Goal: Information Seeking & Learning: Learn about a topic

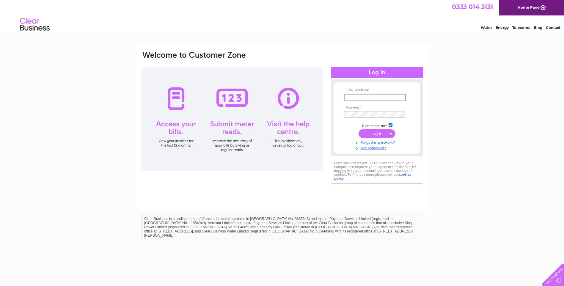
click at [354, 97] on input "text" at bounding box center [375, 97] width 62 height 7
type input "arafeh2000@aol.com"
click at [384, 134] on input "submit" at bounding box center [377, 133] width 37 height 8
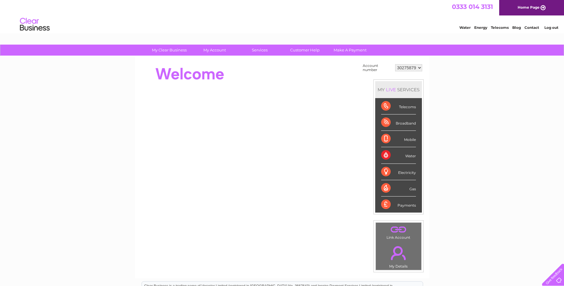
click at [407, 154] on div "Water" at bounding box center [398, 155] width 35 height 16
click at [385, 155] on div "Water" at bounding box center [398, 155] width 35 height 16
click at [398, 253] on link "." at bounding box center [398, 253] width 43 height 21
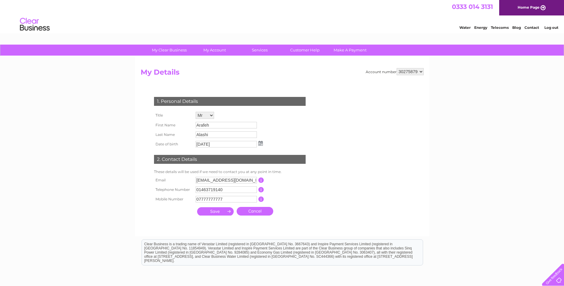
click at [466, 26] on link "Water" at bounding box center [465, 27] width 11 height 4
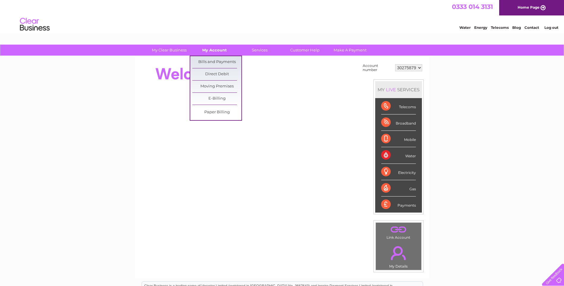
click at [214, 49] on link "My Account" at bounding box center [214, 50] width 49 height 11
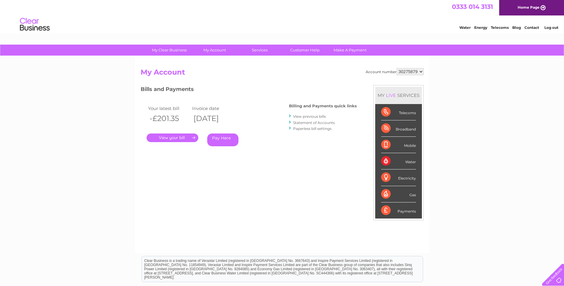
click at [307, 115] on link "View previous bills" at bounding box center [309, 116] width 33 height 4
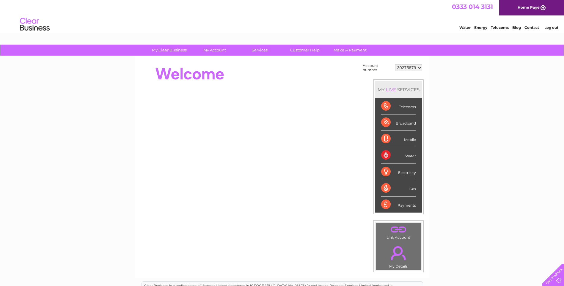
click at [419, 68] on select "30275879" at bounding box center [408, 67] width 27 height 7
click at [440, 85] on div "My Clear Business Login Details My Details My Preferences Link Account My Accou…" at bounding box center [282, 212] width 564 height 335
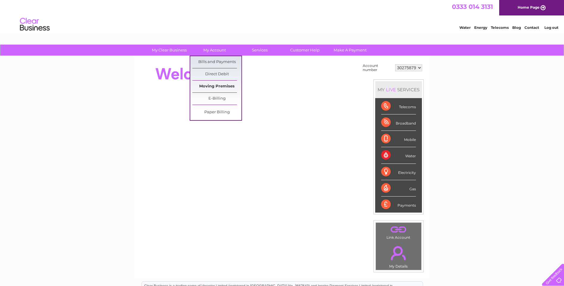
click at [224, 85] on link "Moving Premises" at bounding box center [216, 87] width 49 height 12
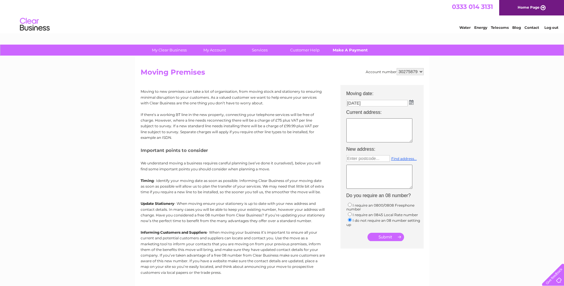
click at [347, 52] on link "Make A Payment" at bounding box center [350, 50] width 49 height 11
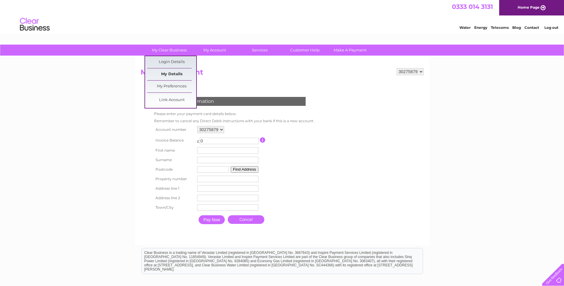
click at [177, 71] on link "My Details" at bounding box center [171, 74] width 49 height 12
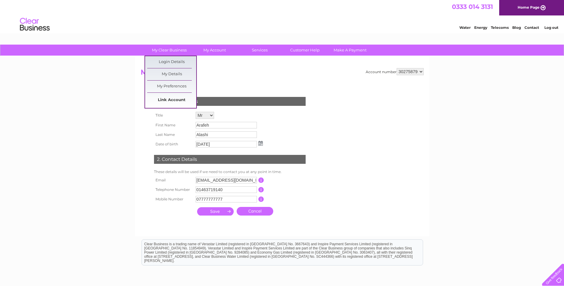
click at [165, 100] on link "Link Account" at bounding box center [171, 100] width 49 height 12
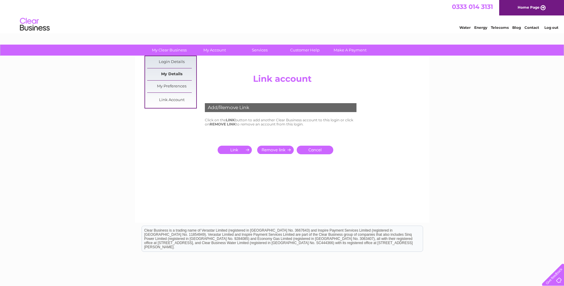
click at [166, 72] on link "My Details" at bounding box center [171, 74] width 49 height 12
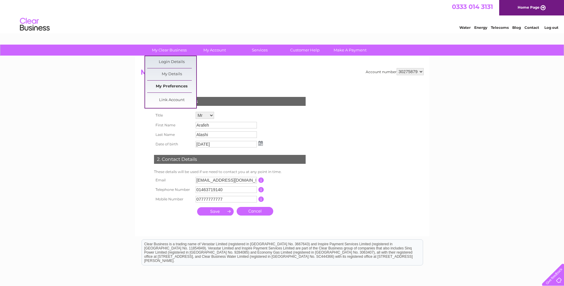
click at [168, 85] on link "My Preferences" at bounding box center [171, 87] width 49 height 12
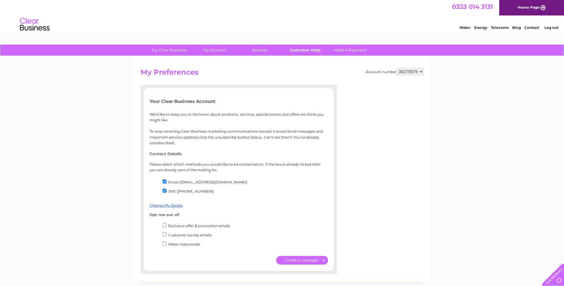
click at [298, 51] on link "Customer Help" at bounding box center [304, 50] width 49 height 11
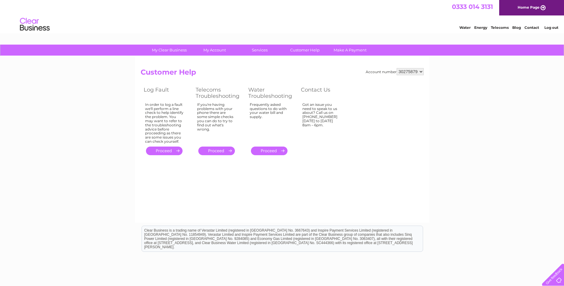
click at [271, 148] on link "." at bounding box center [269, 151] width 37 height 9
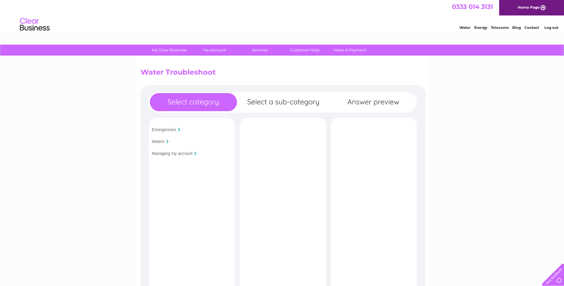
click at [165, 153] on input "Managing my account" at bounding box center [172, 153] width 41 height 5
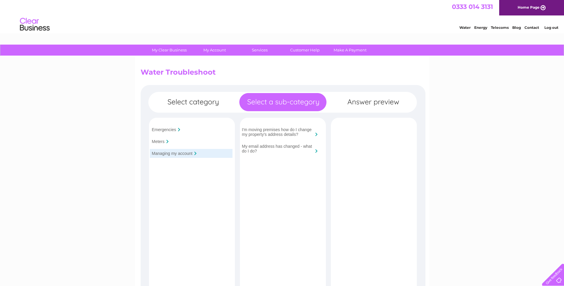
click at [289, 129] on input "I'm moving premises how do I change my property's address details?" at bounding box center [277, 132] width 71 height 10
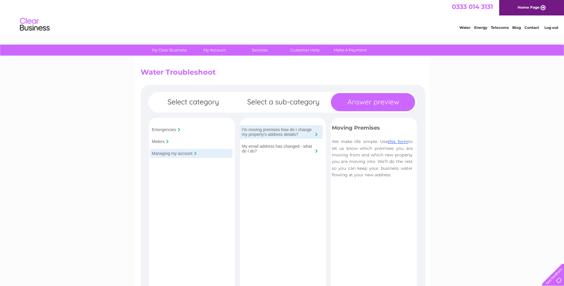
click at [160, 142] on input "Meters" at bounding box center [158, 141] width 13 height 5
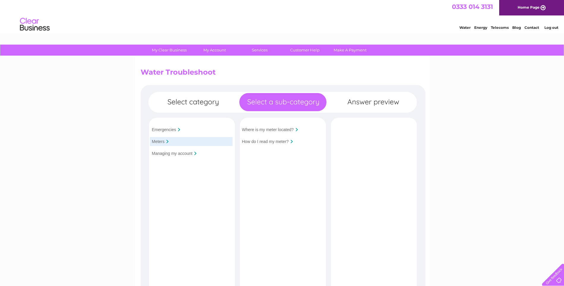
click at [158, 130] on input "Emergencies" at bounding box center [164, 129] width 24 height 5
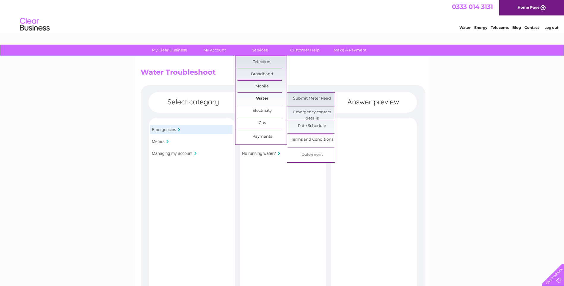
click at [263, 99] on link "Water" at bounding box center [262, 99] width 49 height 12
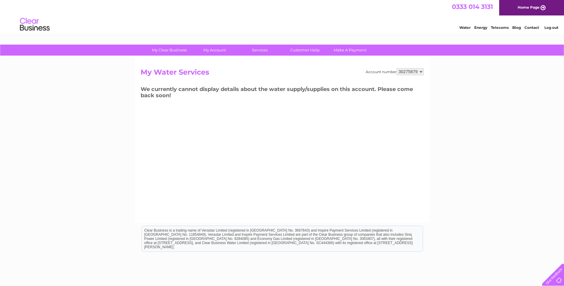
drag, startPoint x: 418, startPoint y: 71, endPoint x: 414, endPoint y: 71, distance: 3.3
click at [414, 71] on select "30275879" at bounding box center [410, 71] width 27 height 7
drag, startPoint x: 414, startPoint y: 72, endPoint x: 391, endPoint y: 126, distance: 58.6
click at [391, 126] on div "Account number 30275879 My Water Services We currently cannot display details a…" at bounding box center [282, 139] width 294 height 167
drag, startPoint x: 398, startPoint y: 71, endPoint x: 416, endPoint y: 71, distance: 17.5
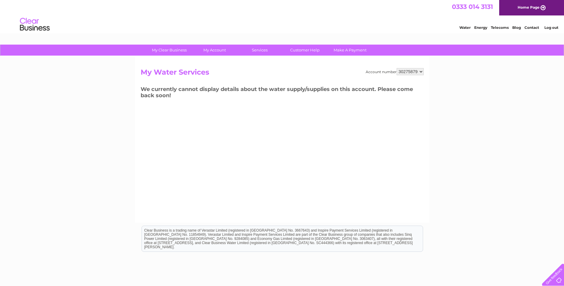
click at [416, 71] on select "30275879" at bounding box center [410, 71] width 27 height 7
